Goal: Information Seeking & Learning: Check status

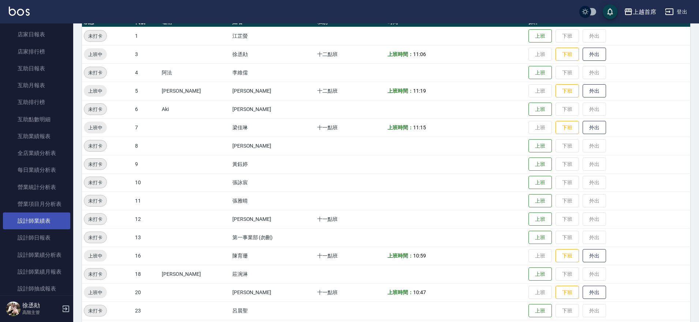
scroll to position [320, 0]
click at [46, 237] on link "設計師日報表" at bounding box center [36, 236] width 67 height 17
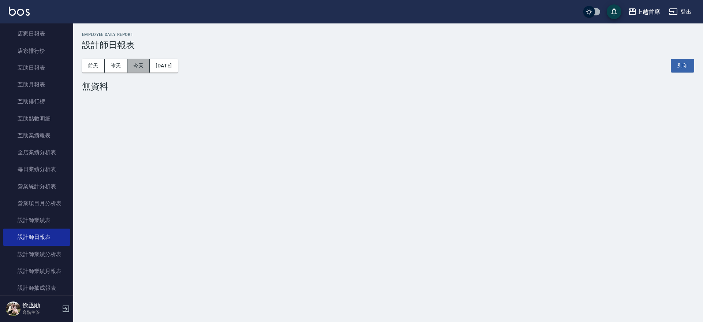
click at [132, 67] on button "今天" at bounding box center [138, 66] width 23 height 14
click at [113, 67] on button "昨天" at bounding box center [116, 66] width 23 height 14
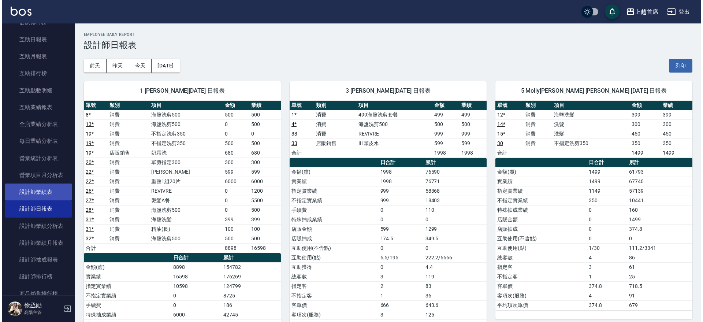
scroll to position [366, 0]
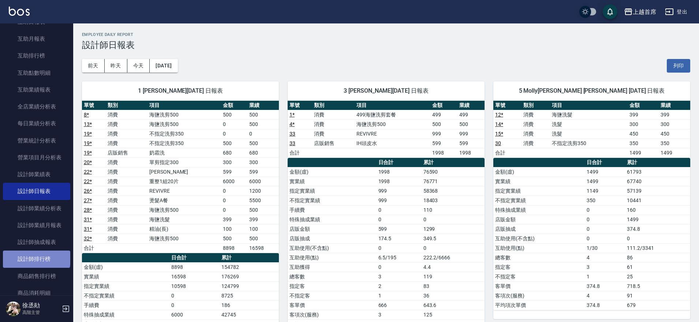
click at [36, 257] on link "設計師排行榜" at bounding box center [36, 258] width 67 height 17
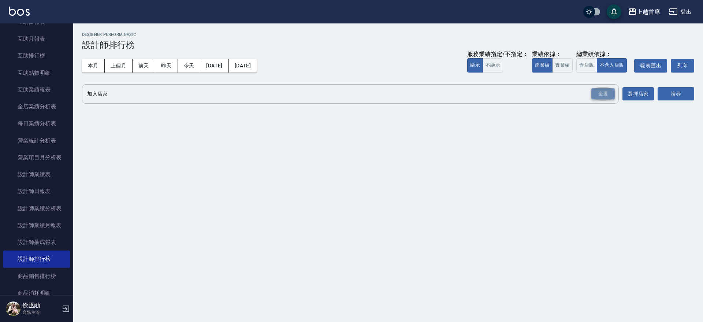
click at [606, 92] on div "全選" at bounding box center [602, 93] width 23 height 11
click at [675, 93] on button "搜尋" at bounding box center [676, 95] width 37 height 14
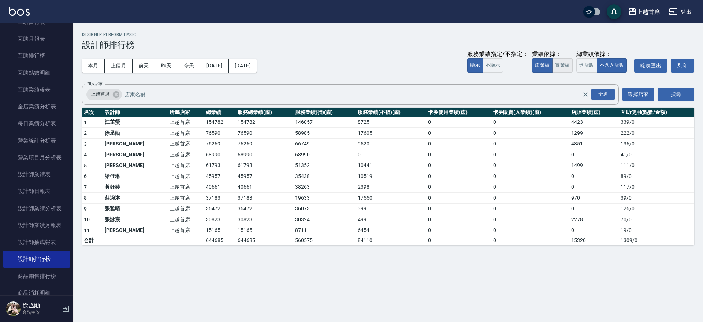
click at [561, 66] on button "實業績" at bounding box center [562, 65] width 21 height 14
click at [603, 96] on div "全選" at bounding box center [602, 94] width 23 height 11
click at [663, 91] on button "搜尋" at bounding box center [676, 95] width 37 height 14
drag, startPoint x: 176, startPoint y: 240, endPoint x: 212, endPoint y: 239, distance: 35.1
click at [212, 239] on tr "合計 707924 707924 620951 86973 0 0 22350 1309 / 0" at bounding box center [388, 241] width 612 height 10
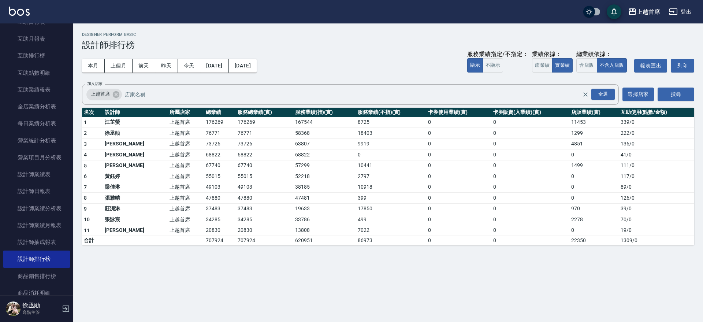
click at [209, 251] on div "上越首席 [DATE] - [DATE] 設計師排行榜 列印時間： [DATE][PHONE_NUMBER]:34 Designer Perform Basi…" at bounding box center [388, 138] width 630 height 231
click at [543, 65] on button "虛業績" at bounding box center [542, 65] width 21 height 14
click at [554, 63] on button "實業績" at bounding box center [562, 65] width 21 height 14
click at [581, 67] on button "含店販" at bounding box center [586, 65] width 21 height 14
click at [613, 70] on button "不含入店販" at bounding box center [612, 65] width 30 height 14
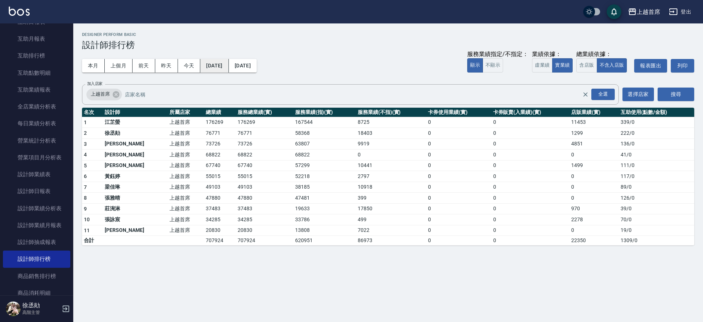
click at [224, 70] on button "[DATE]" at bounding box center [214, 66] width 28 height 14
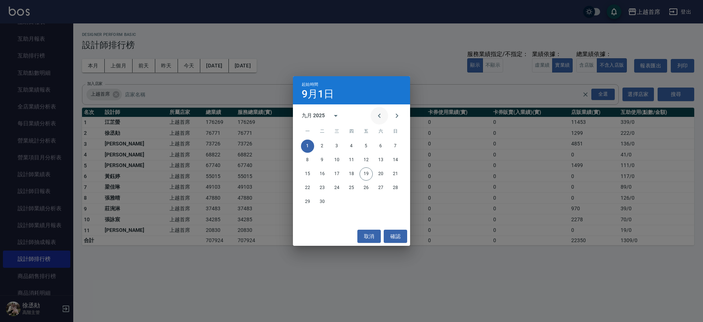
click at [376, 109] on button "Previous month" at bounding box center [380, 116] width 18 height 18
click at [362, 142] on button "1" at bounding box center [366, 145] width 13 height 13
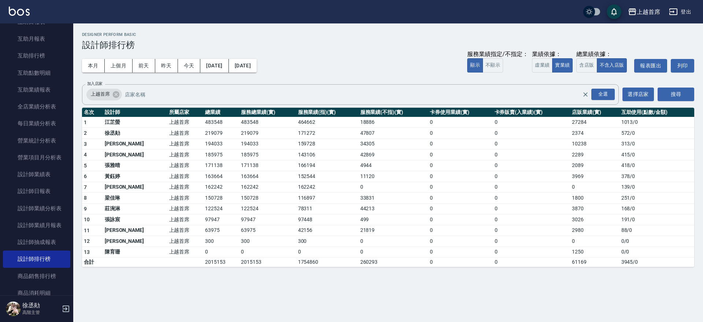
click at [257, 64] on button "[DATE]" at bounding box center [243, 66] width 28 height 14
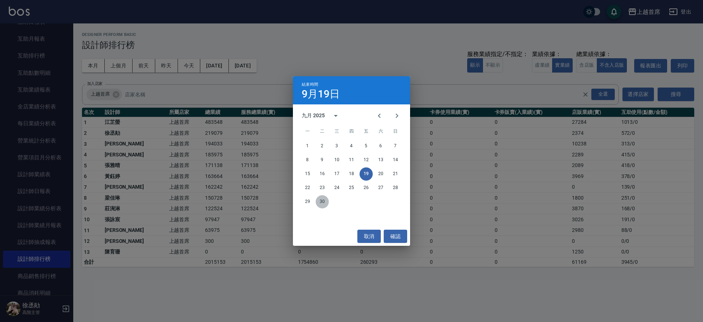
click at [322, 203] on button "30" at bounding box center [322, 201] width 13 height 13
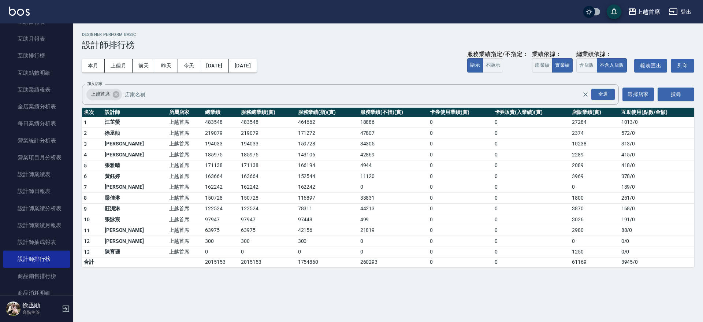
drag, startPoint x: 257, startPoint y: 57, endPoint x: 260, endPoint y: 61, distance: 5.0
click at [257, 57] on div "本月 上個月 [DATE] [DATE] [DATE] [DATE] [DATE] 服務業績指定/不指定： 顯示 不顯示 業績依據： 虛業績 實業績 總業績依…" at bounding box center [388, 65] width 612 height 31
click at [257, 66] on button "[DATE]" at bounding box center [243, 66] width 28 height 14
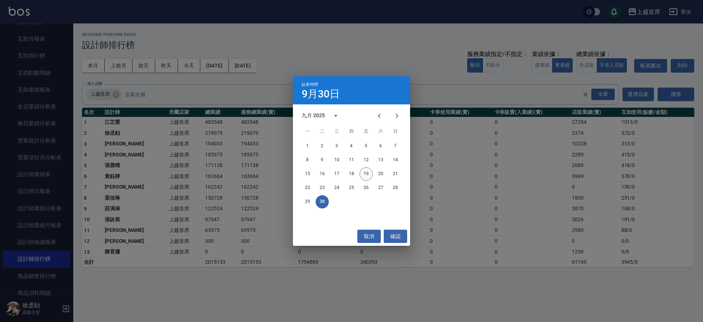
click at [370, 172] on button "19" at bounding box center [366, 173] width 13 height 13
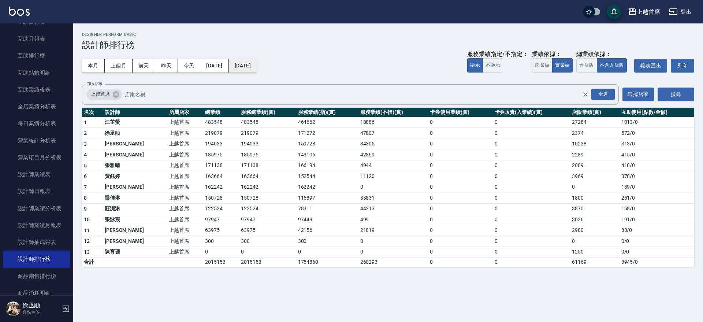
click at [255, 61] on button "[DATE]" at bounding box center [243, 66] width 28 height 14
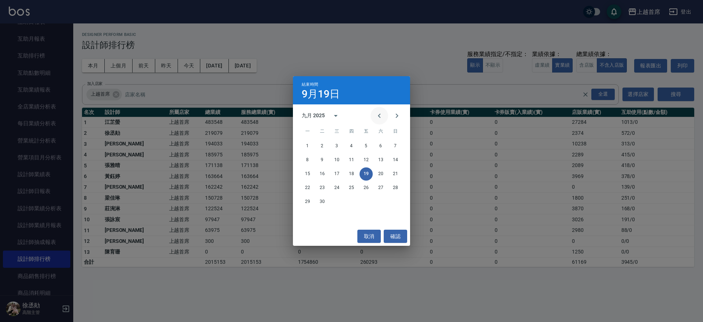
click at [380, 112] on icon "Previous month" at bounding box center [379, 115] width 9 height 9
click at [325, 186] on button "19" at bounding box center [322, 187] width 13 height 13
